Goal: Information Seeking & Learning: Learn about a topic

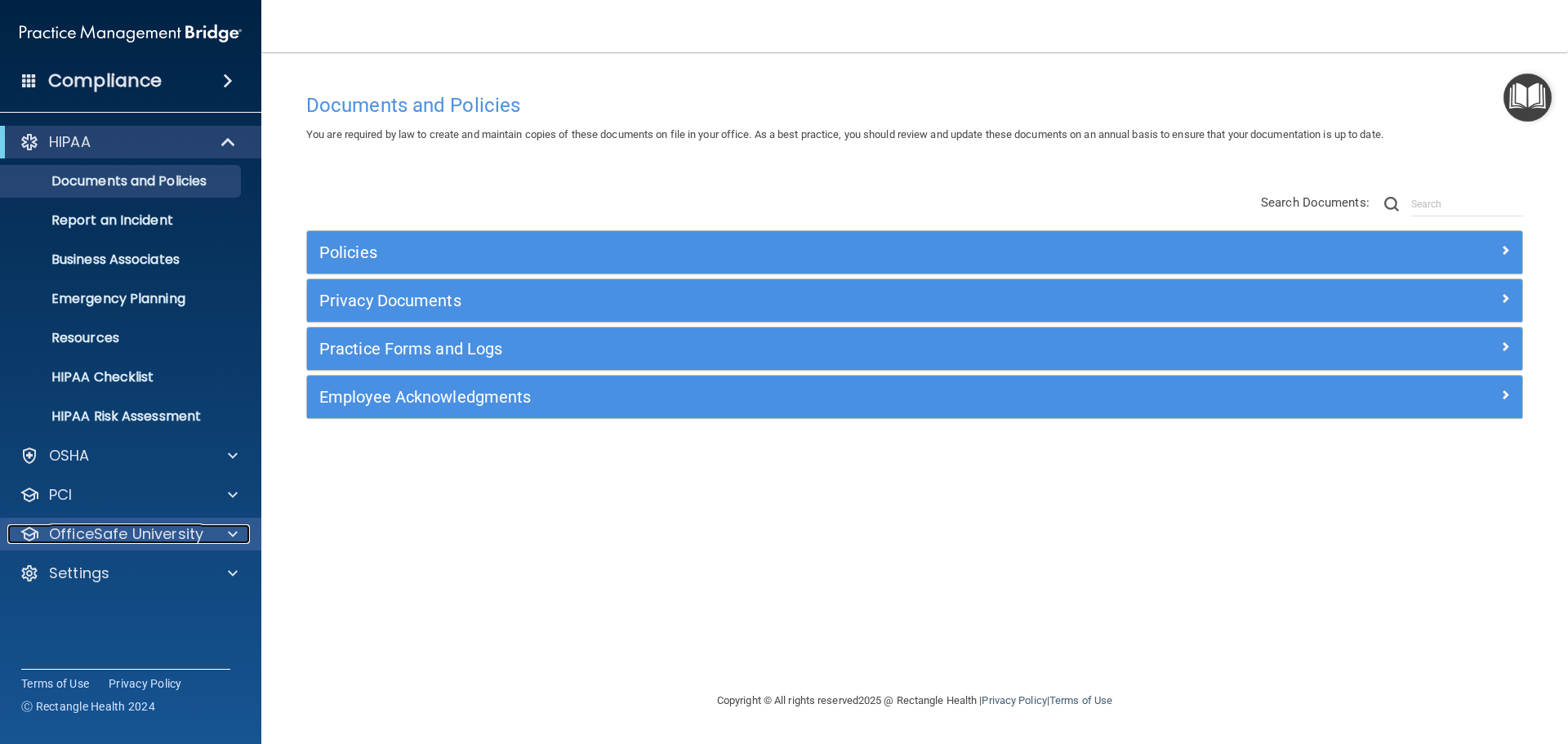
click at [147, 532] on p "OfficeSafe University" at bounding box center [126, 534] width 154 height 19
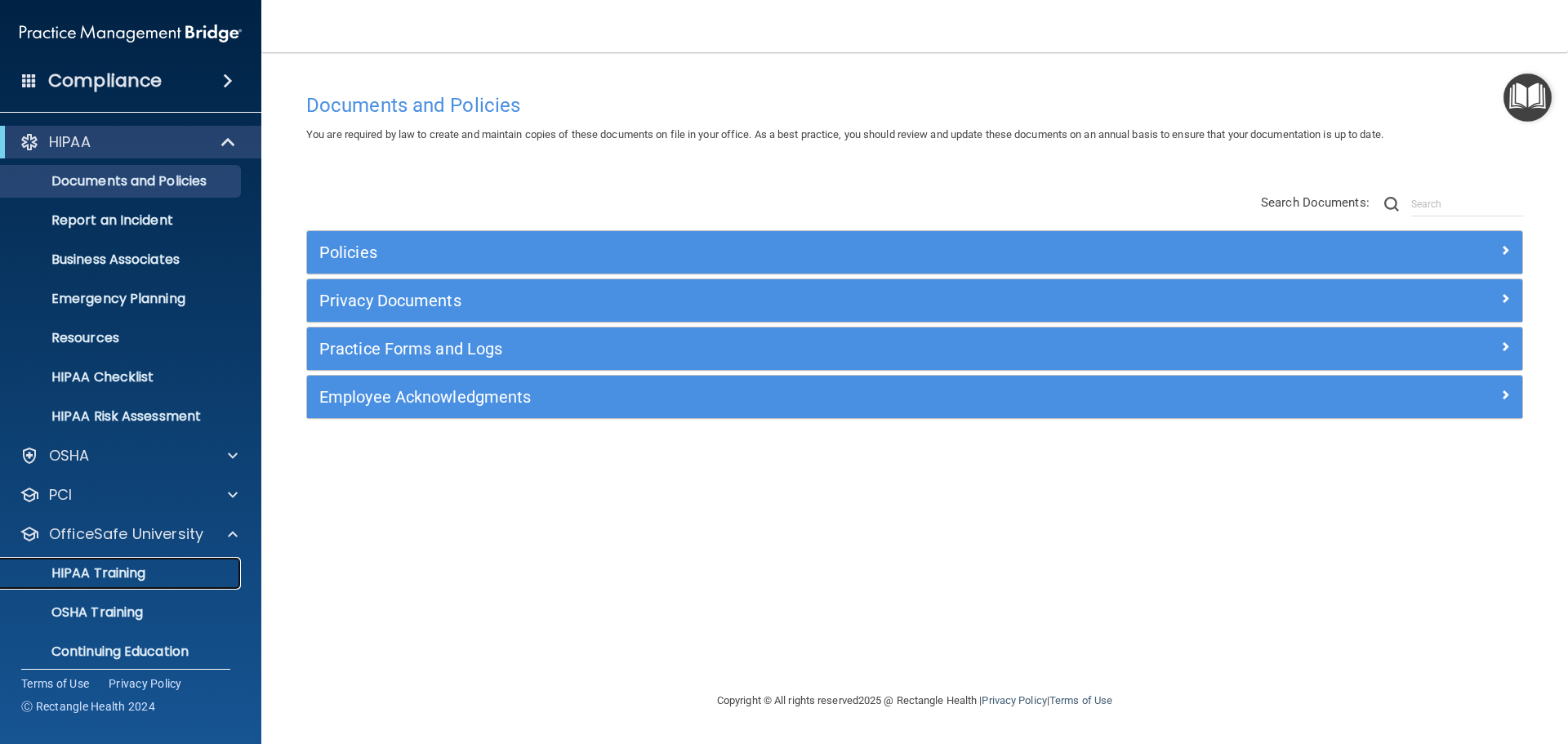
click at [140, 565] on p "HIPAA Training" at bounding box center [78, 572] width 135 height 17
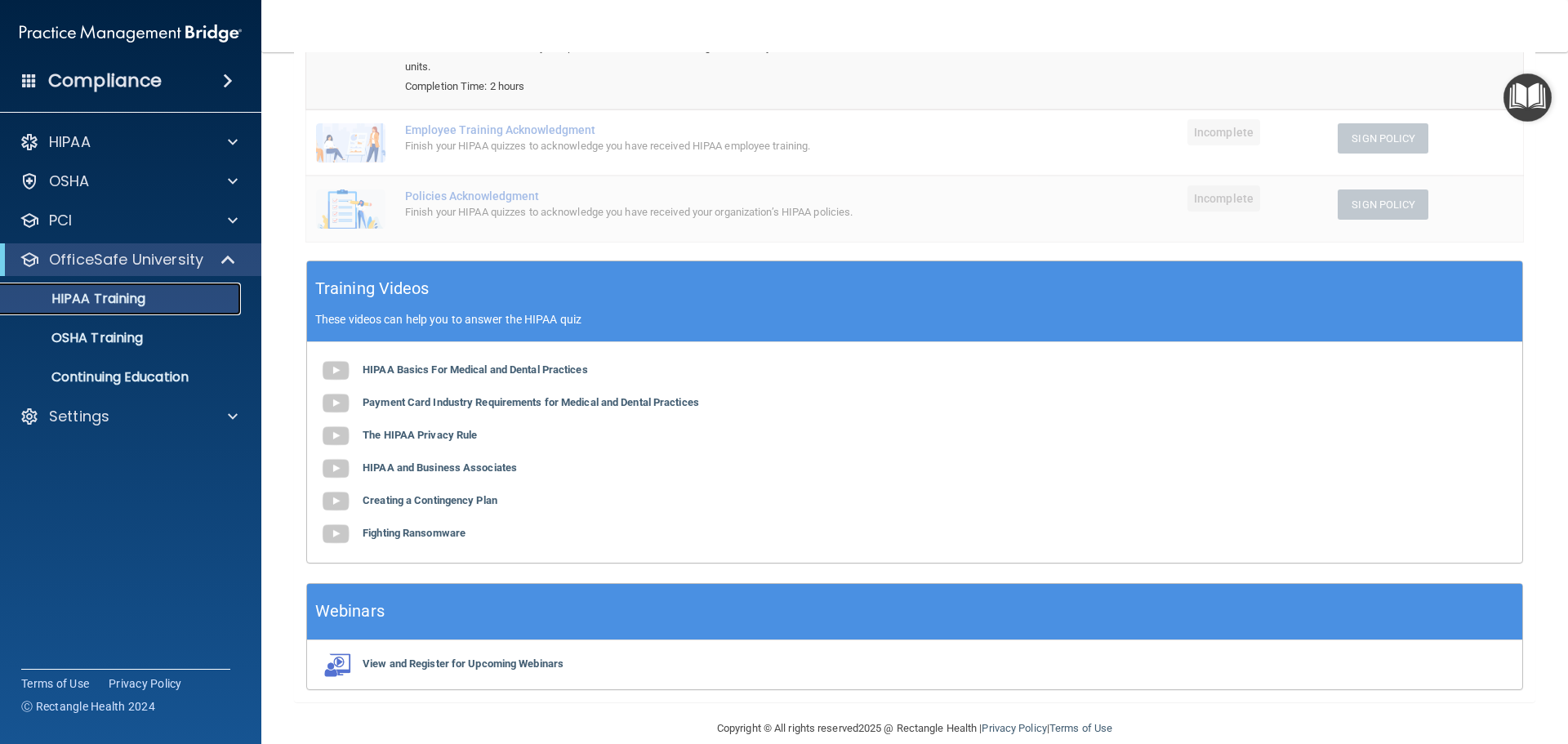
scroll to position [301, 0]
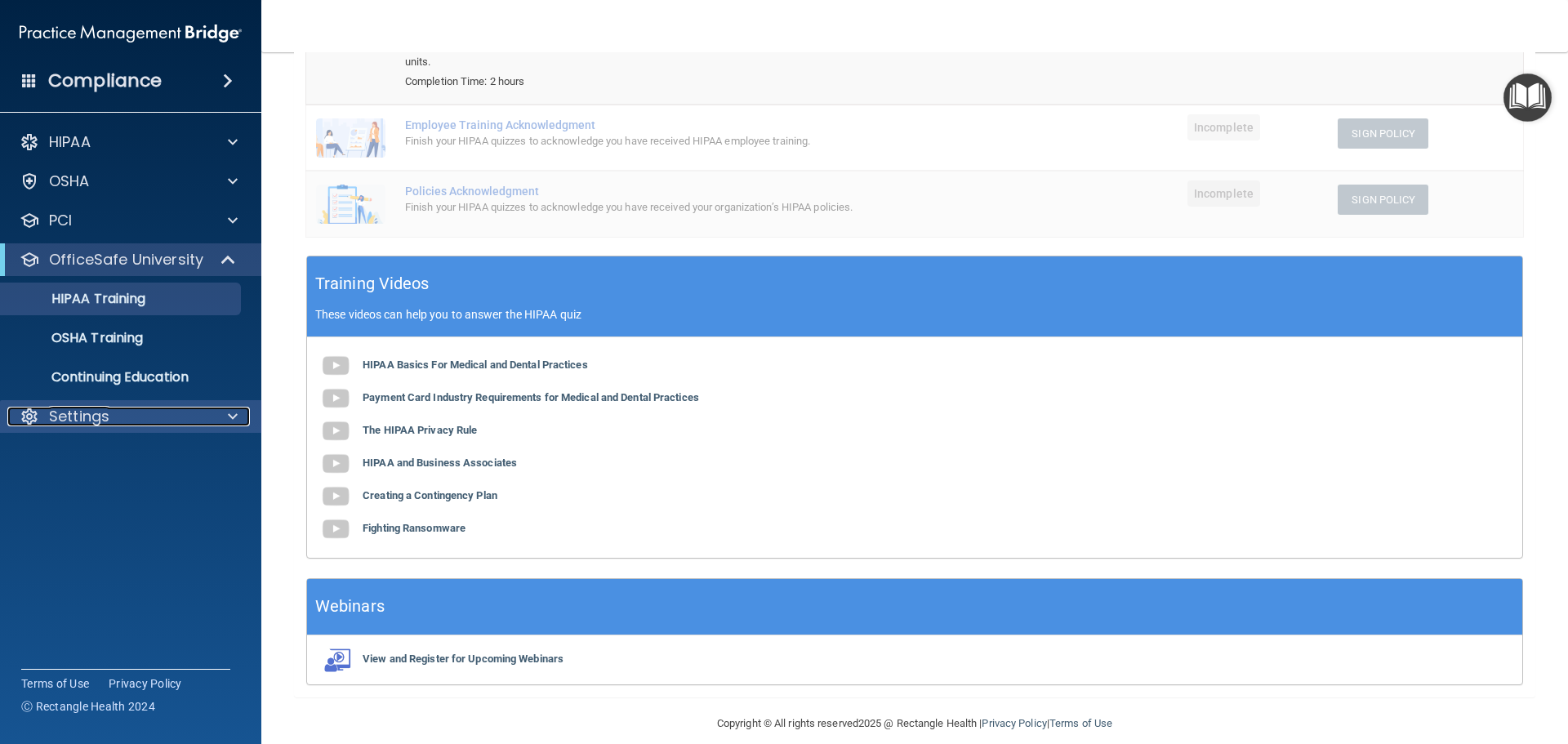
click at [117, 424] on div "Settings" at bounding box center [108, 416] width 202 height 19
click at [143, 379] on p "Continuing Education" at bounding box center [122, 377] width 223 height 17
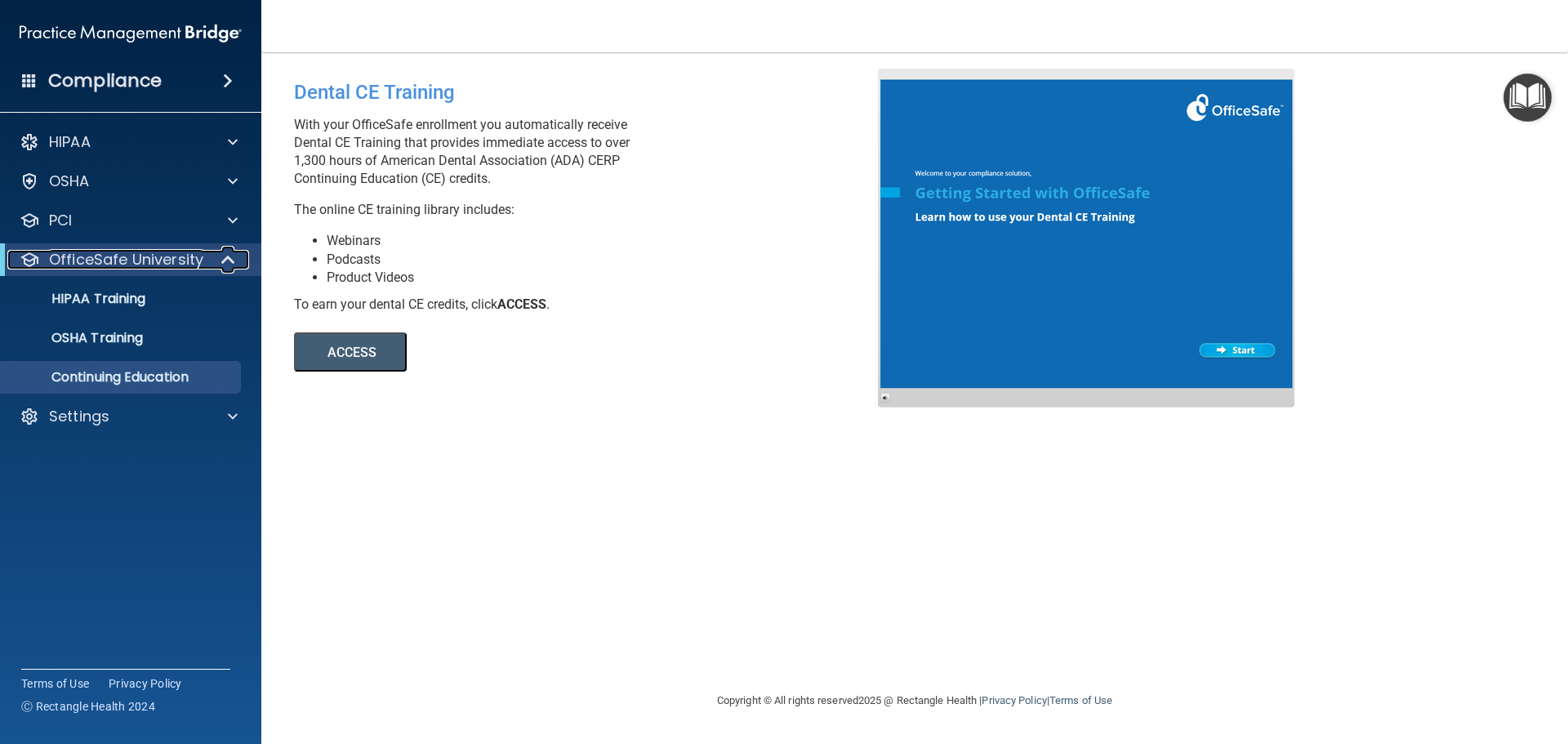
click at [118, 258] on p "OfficeSafe University" at bounding box center [126, 259] width 154 height 19
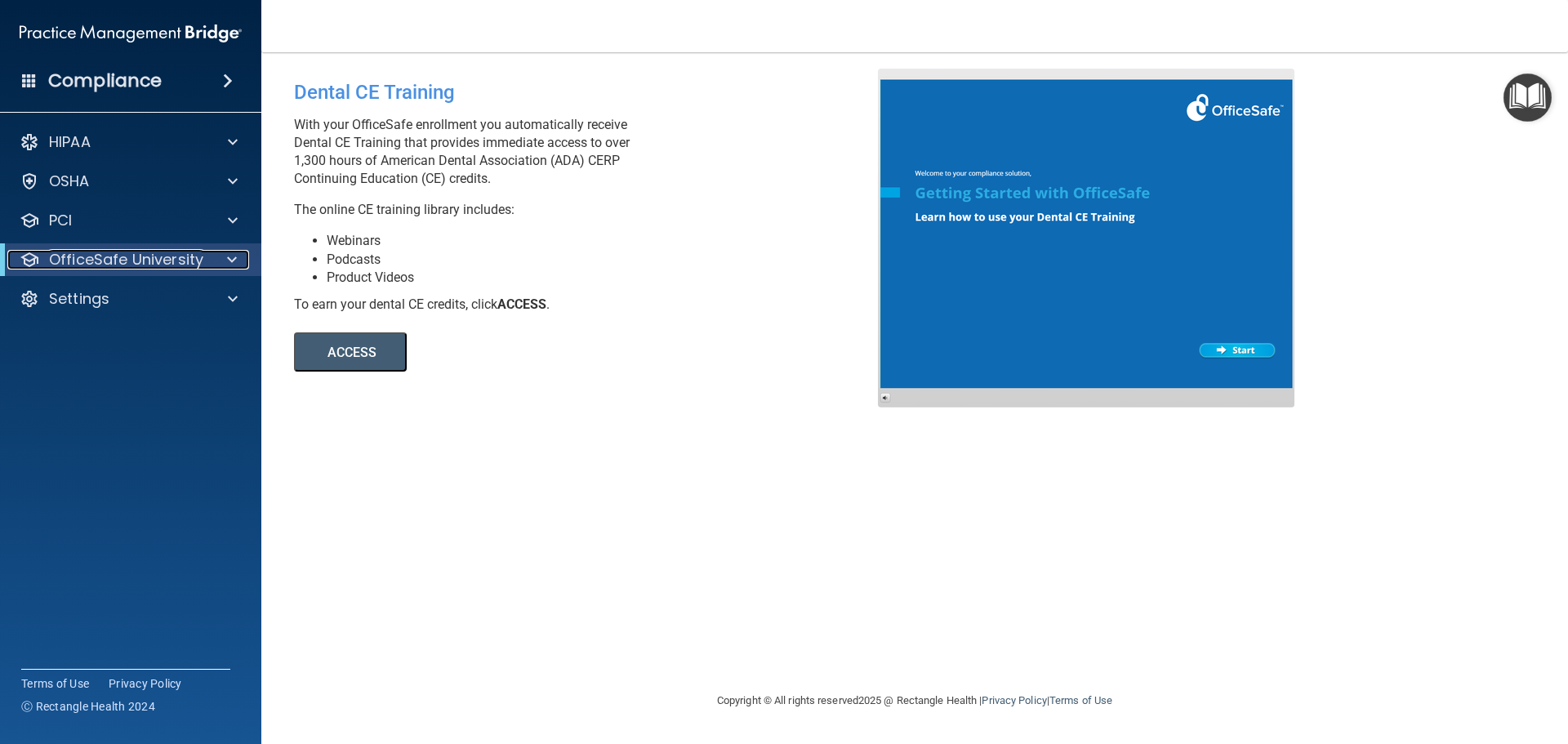
click at [118, 258] on p "OfficeSafe University" at bounding box center [126, 259] width 154 height 19
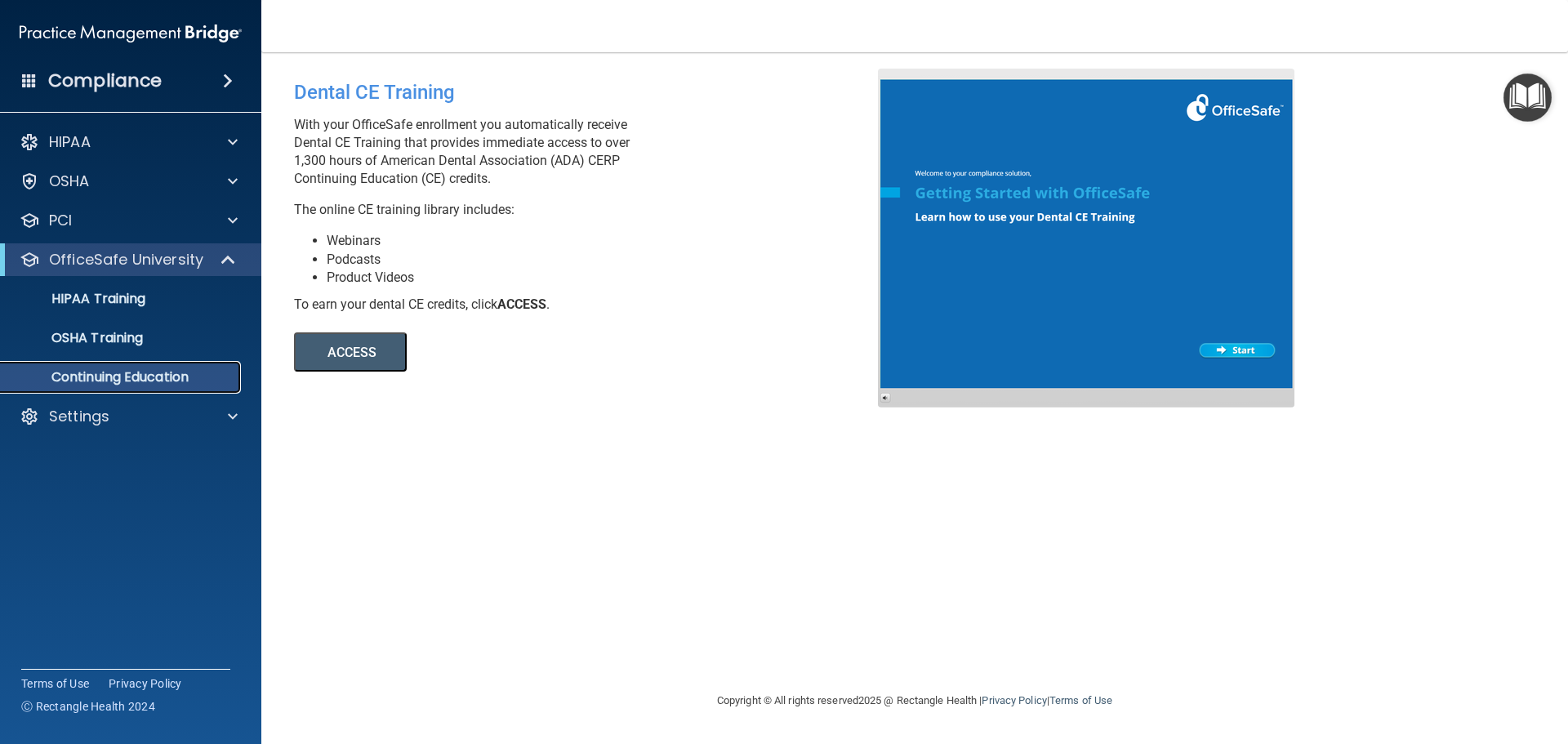
click at [127, 382] on p "Continuing Education" at bounding box center [122, 377] width 223 height 17
click at [134, 333] on p "OSHA Training" at bounding box center [76, 338] width 132 height 17
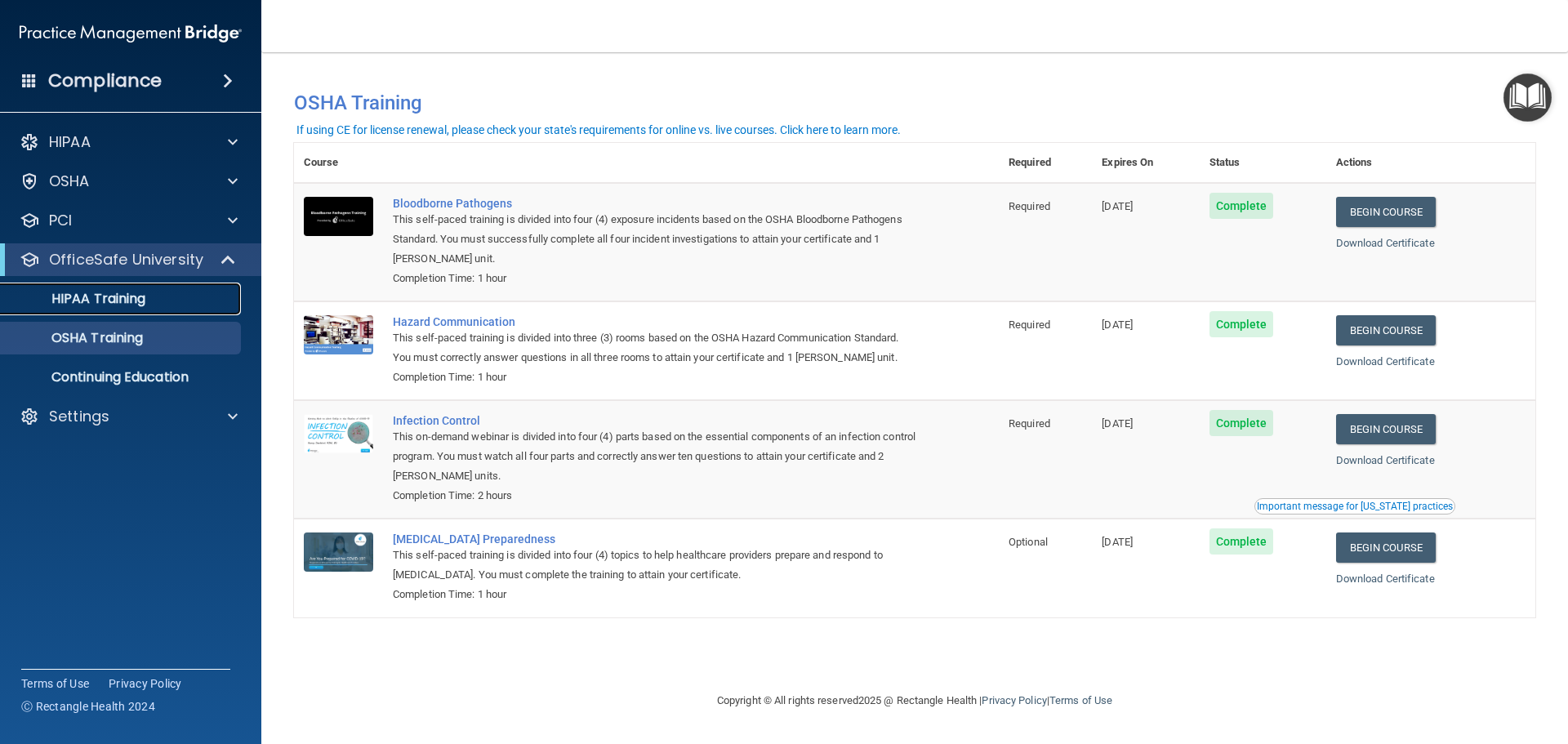
click at [150, 301] on div "HIPAA Training" at bounding box center [122, 298] width 223 height 17
